Goal: Transaction & Acquisition: Purchase product/service

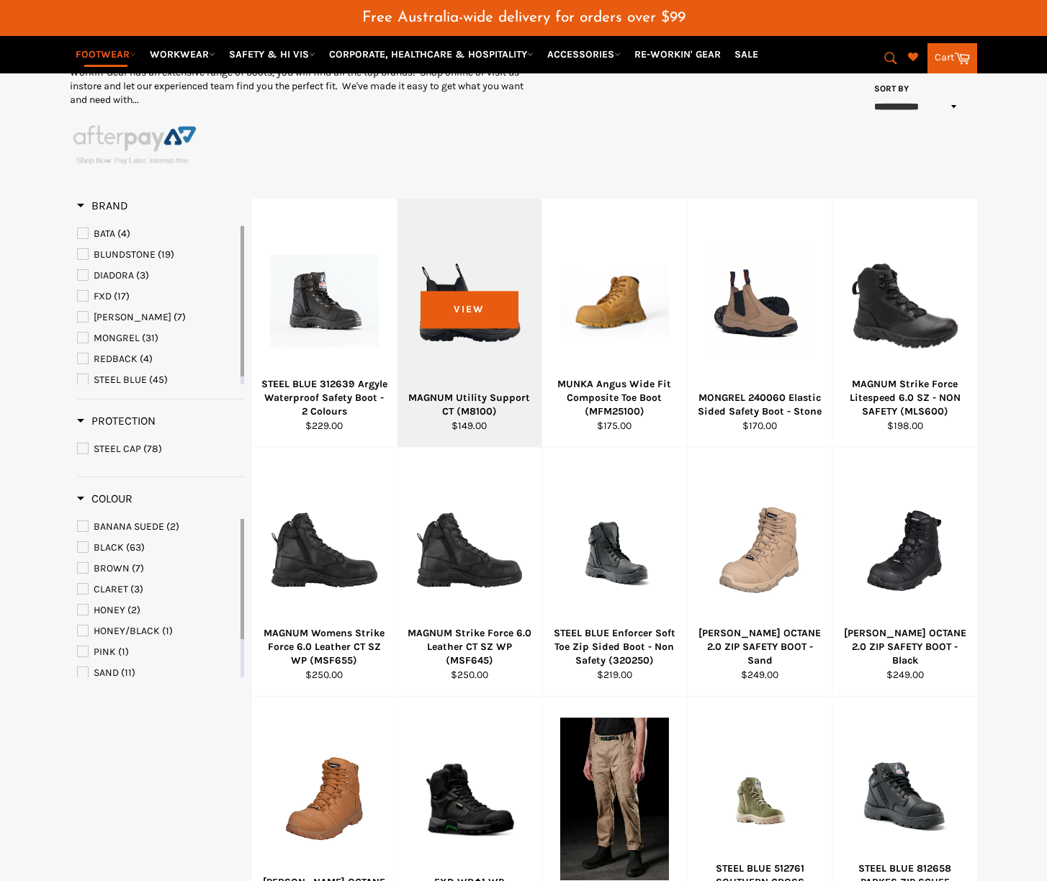
scroll to position [251, 0]
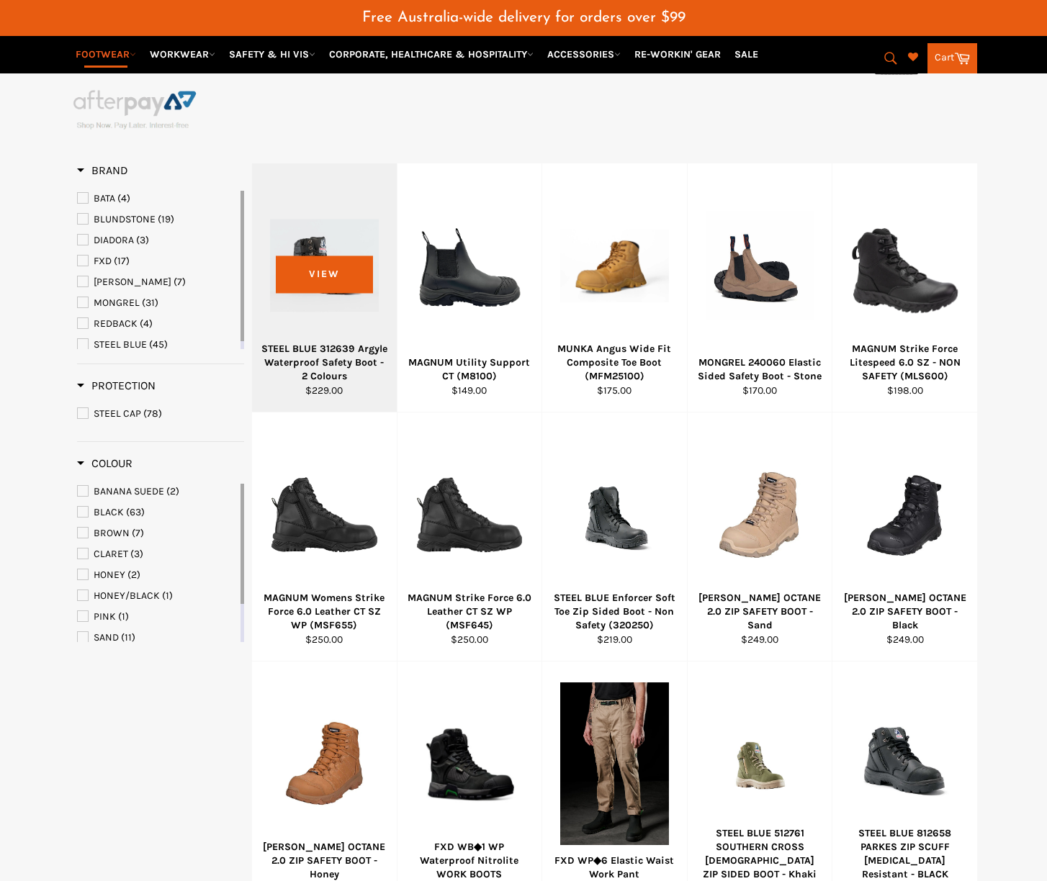
click at [328, 280] on div at bounding box center [324, 265] width 109 height 169
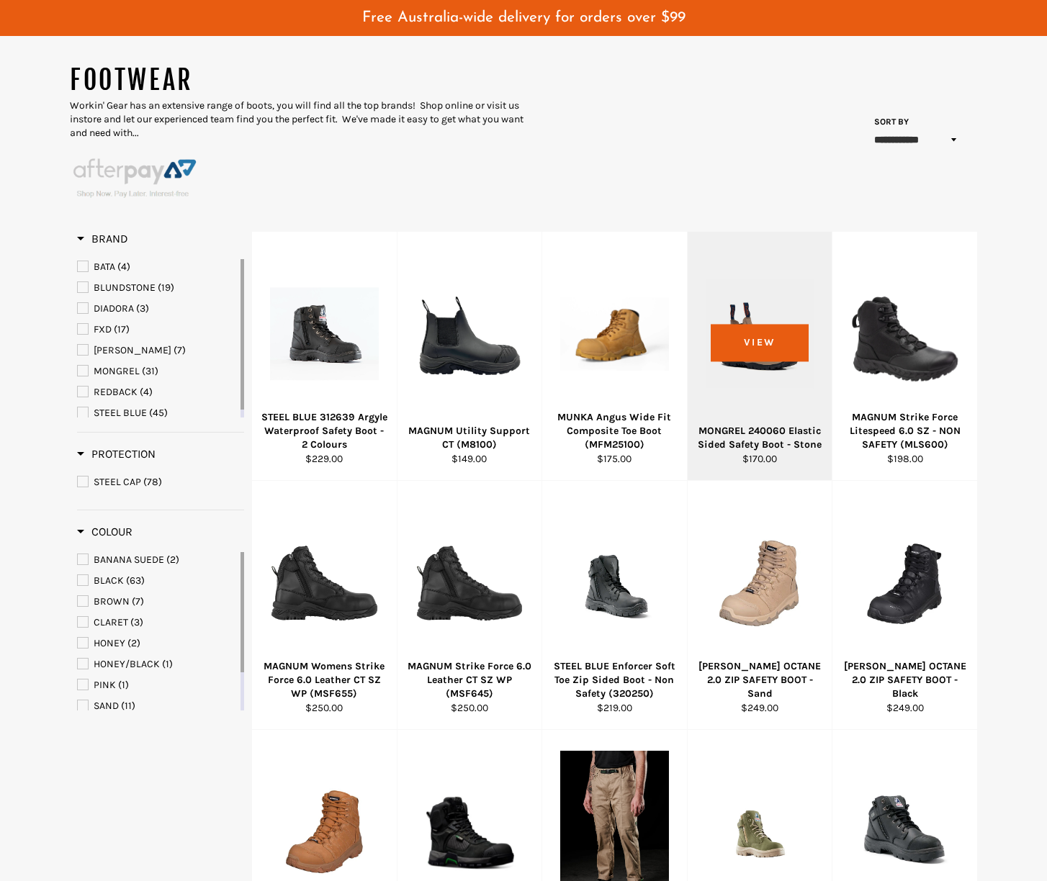
scroll to position [127, 0]
